Goal: Information Seeking & Learning: Learn about a topic

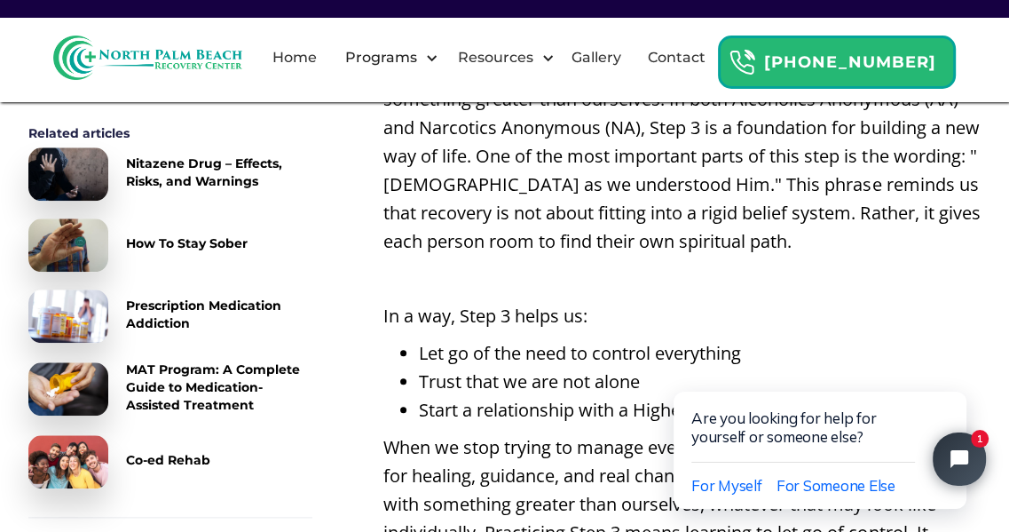
scroll to position [1349, 0]
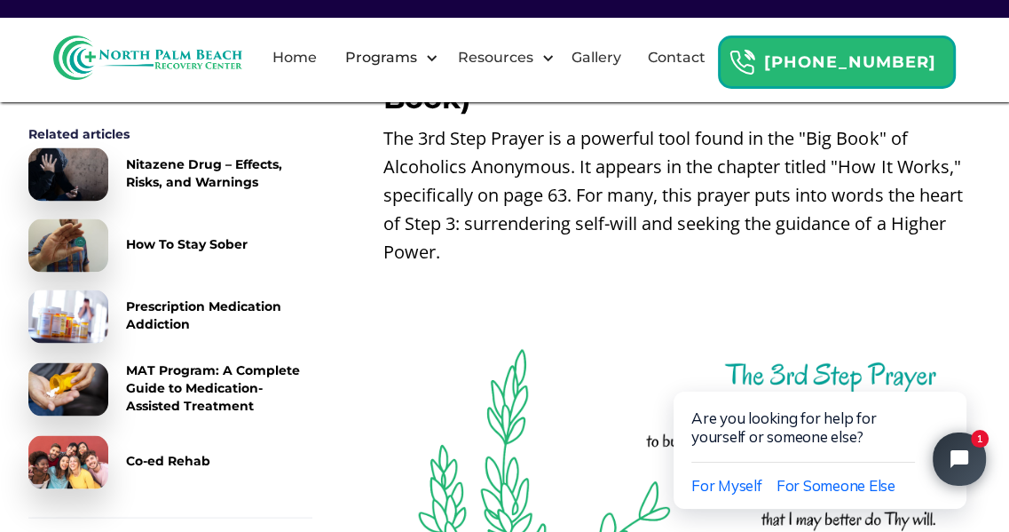
click at [236, 521] on div "Table of Content Related articles Nitazene Drug – Effects, Risks, and Warnings …" at bounding box center [170, 308] width 284 height 475
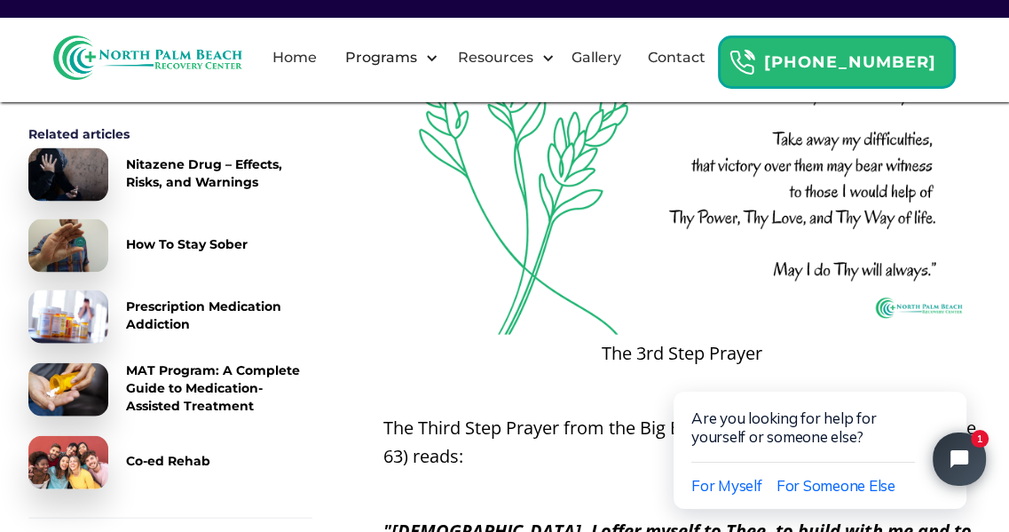
scroll to position [2814, 0]
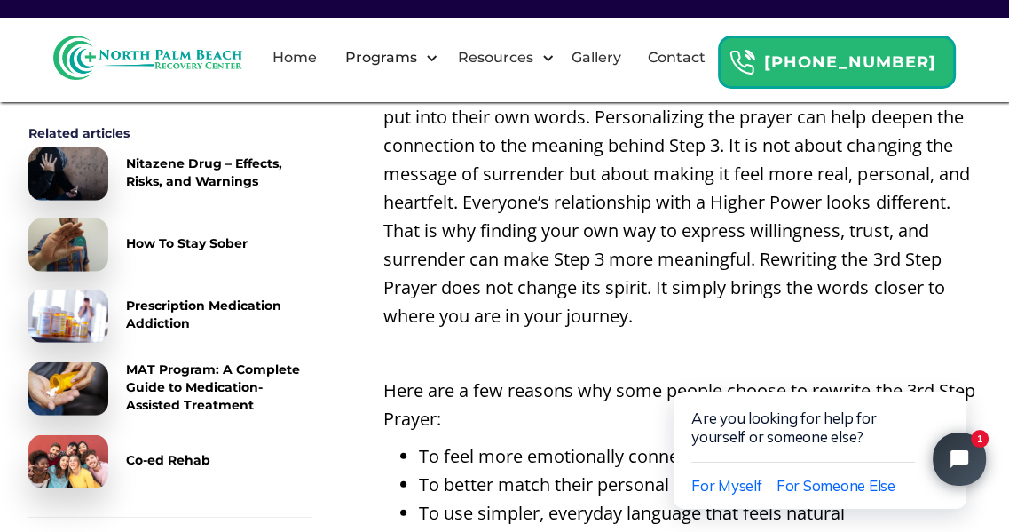
click at [207, 440] on link "Co-ed Rehab" at bounding box center [170, 461] width 284 height 53
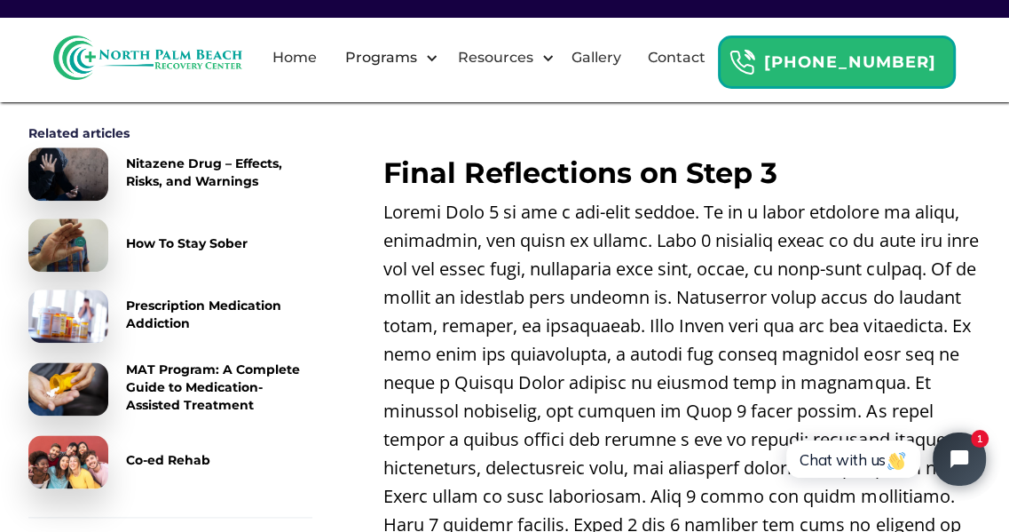
scroll to position [6588, 0]
